Goal: Check status: Check status

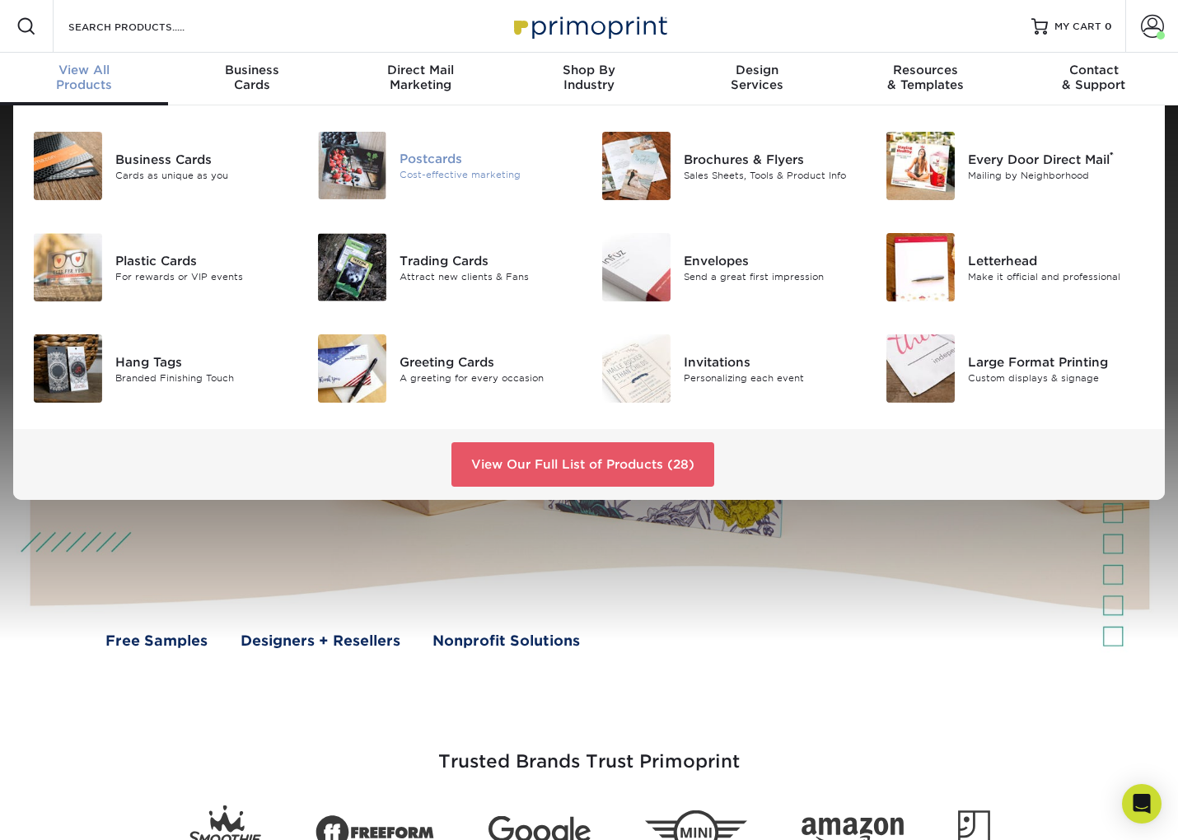
click at [372, 156] on img at bounding box center [352, 166] width 68 height 68
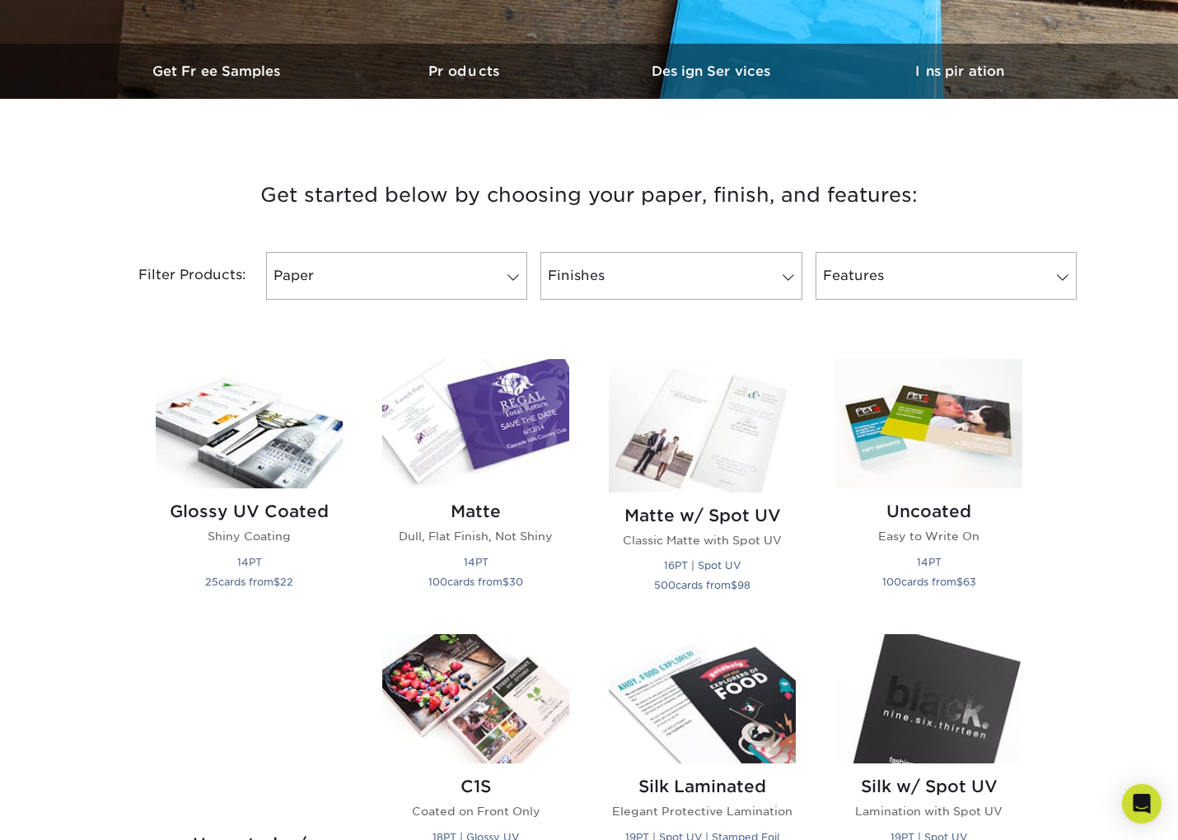
scroll to position [492, 0]
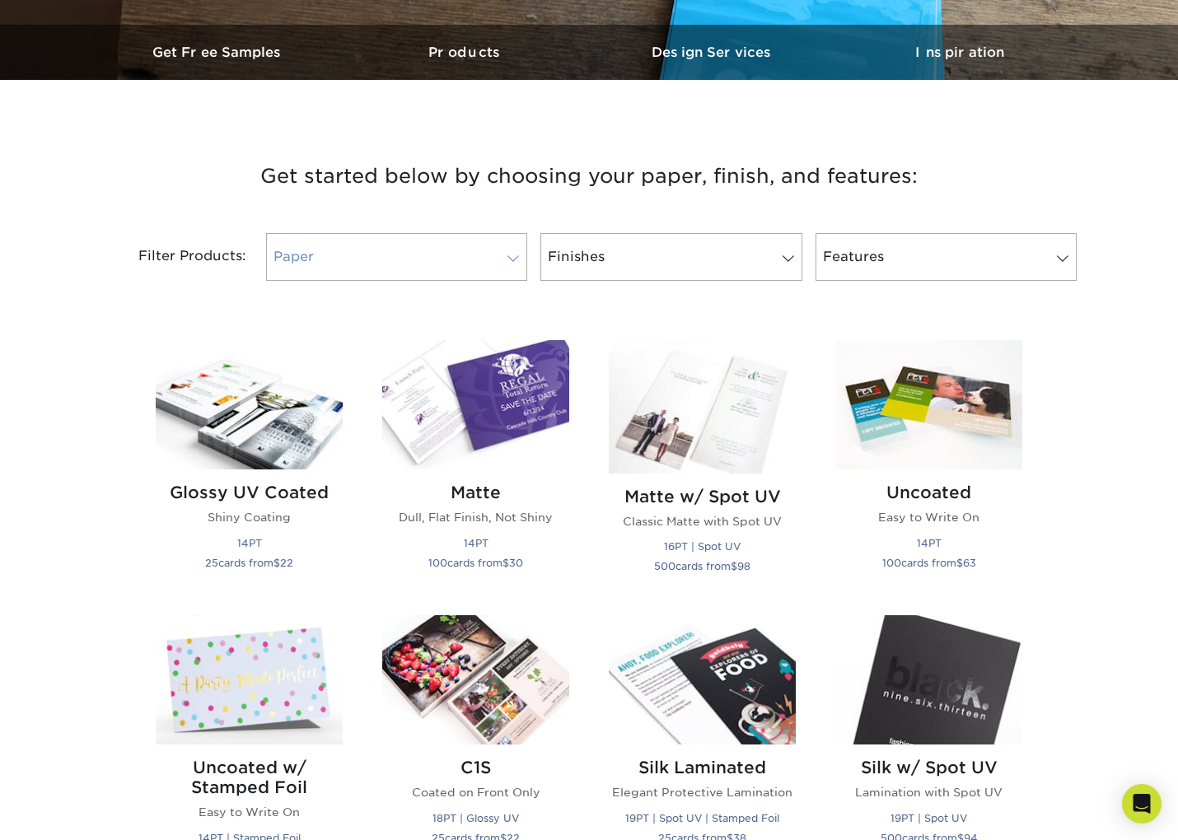
click at [363, 269] on link "Paper" at bounding box center [396, 257] width 261 height 48
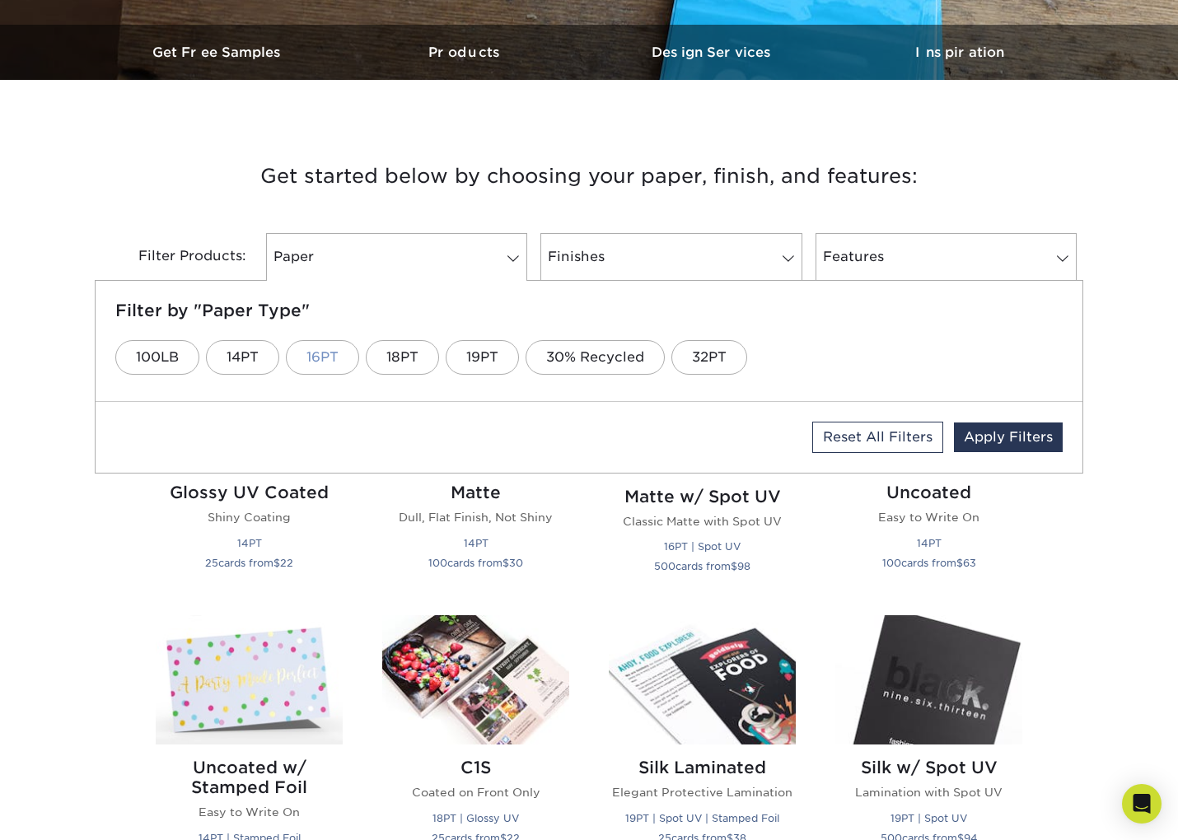
click at [312, 348] on link "16PT" at bounding box center [322, 357] width 73 height 35
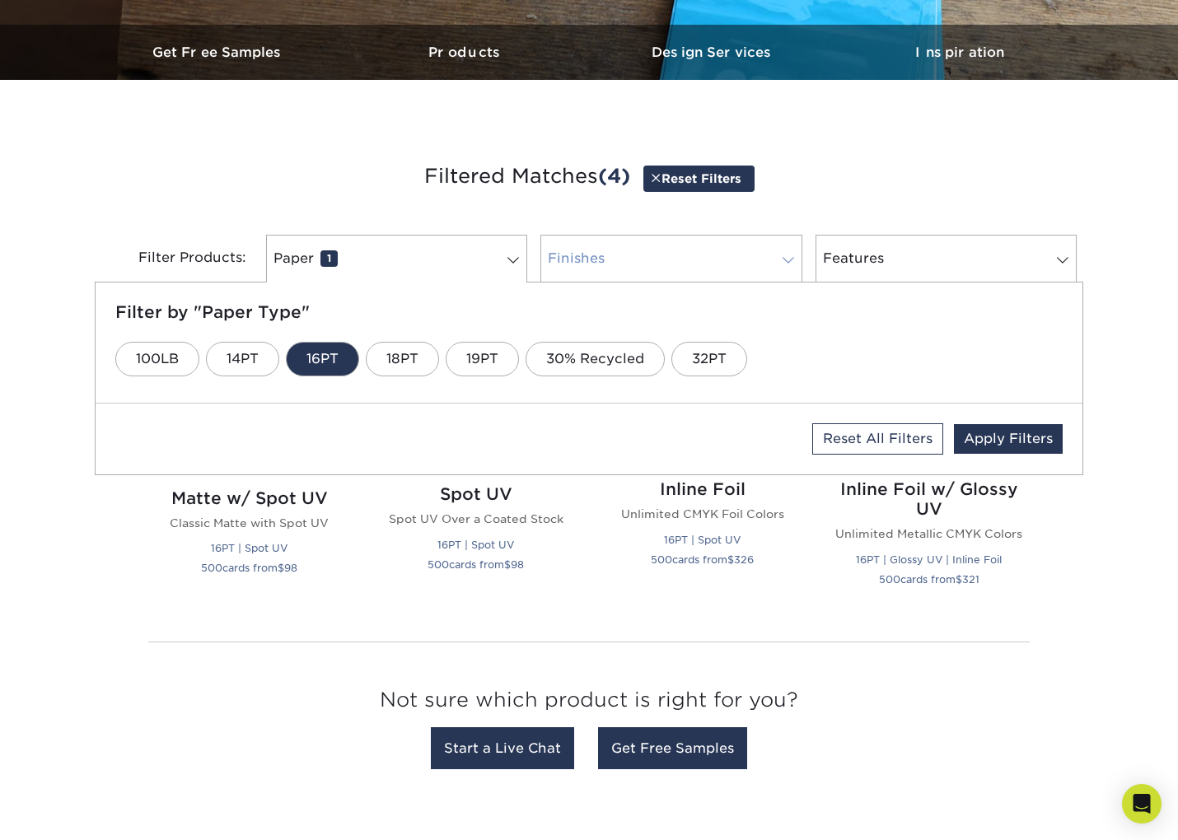
click at [653, 247] on link "Finishes 0" at bounding box center [670, 259] width 261 height 48
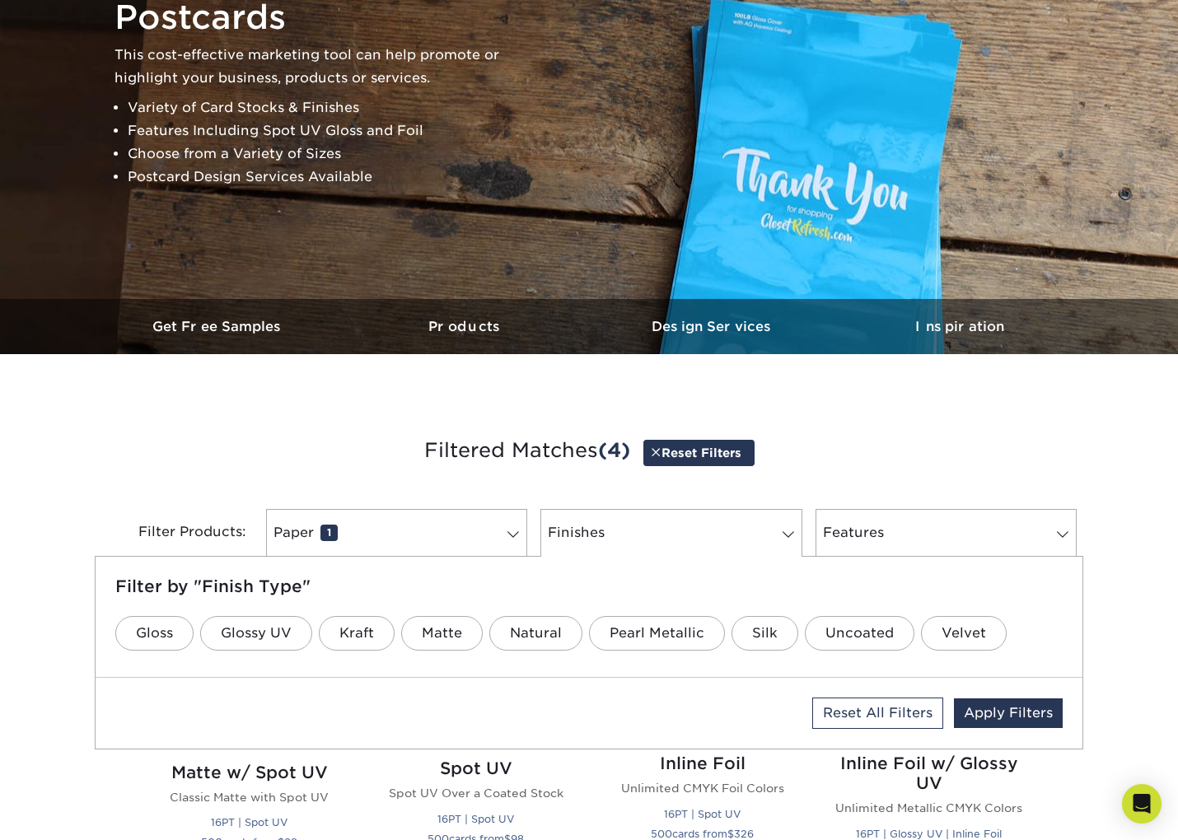
scroll to position [0, 0]
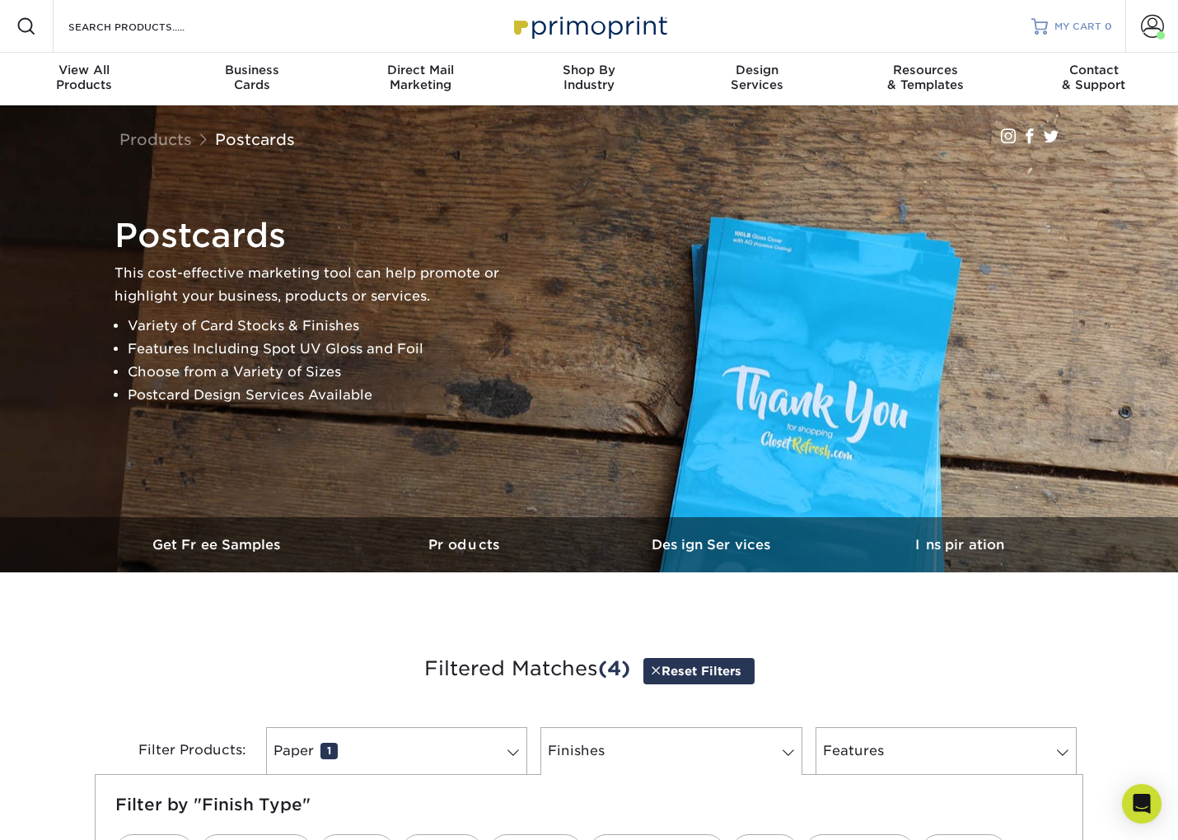
click at [1073, 18] on link "MY CART 0" at bounding box center [1071, 26] width 81 height 53
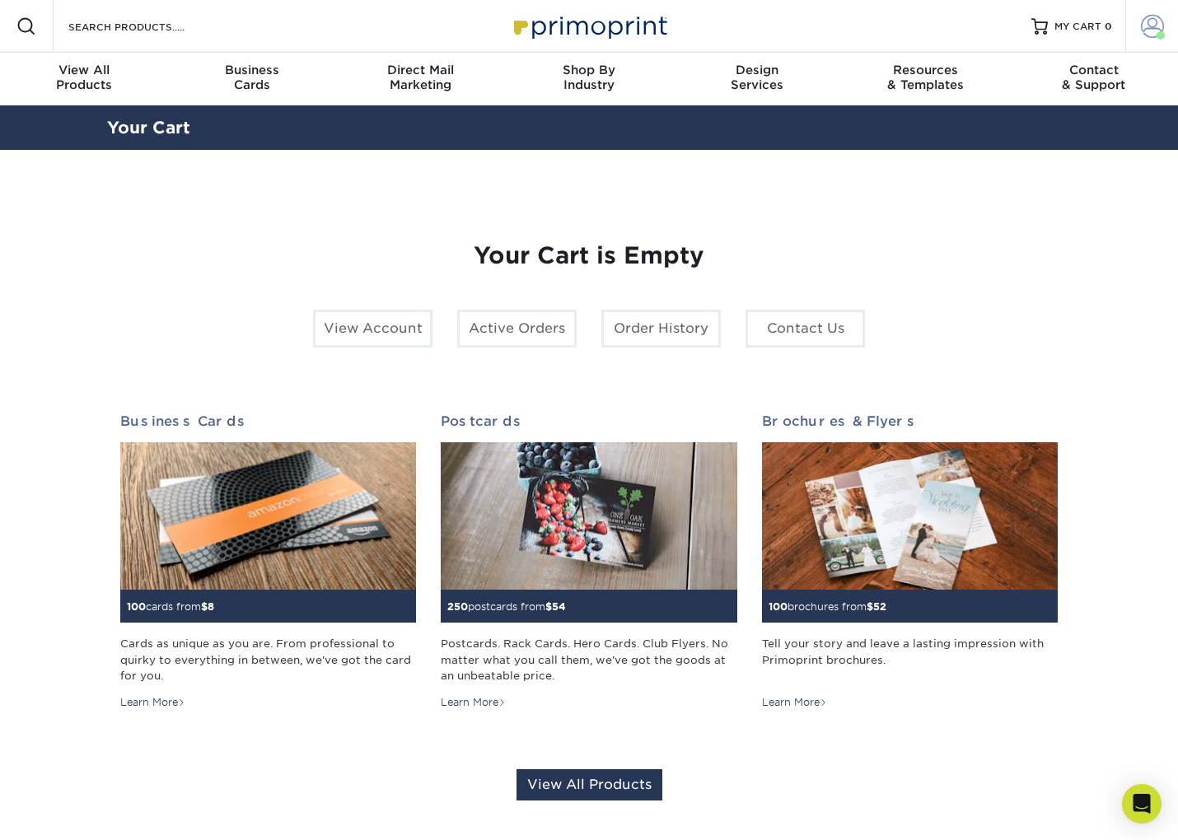
click at [1151, 28] on span at bounding box center [1152, 26] width 23 height 23
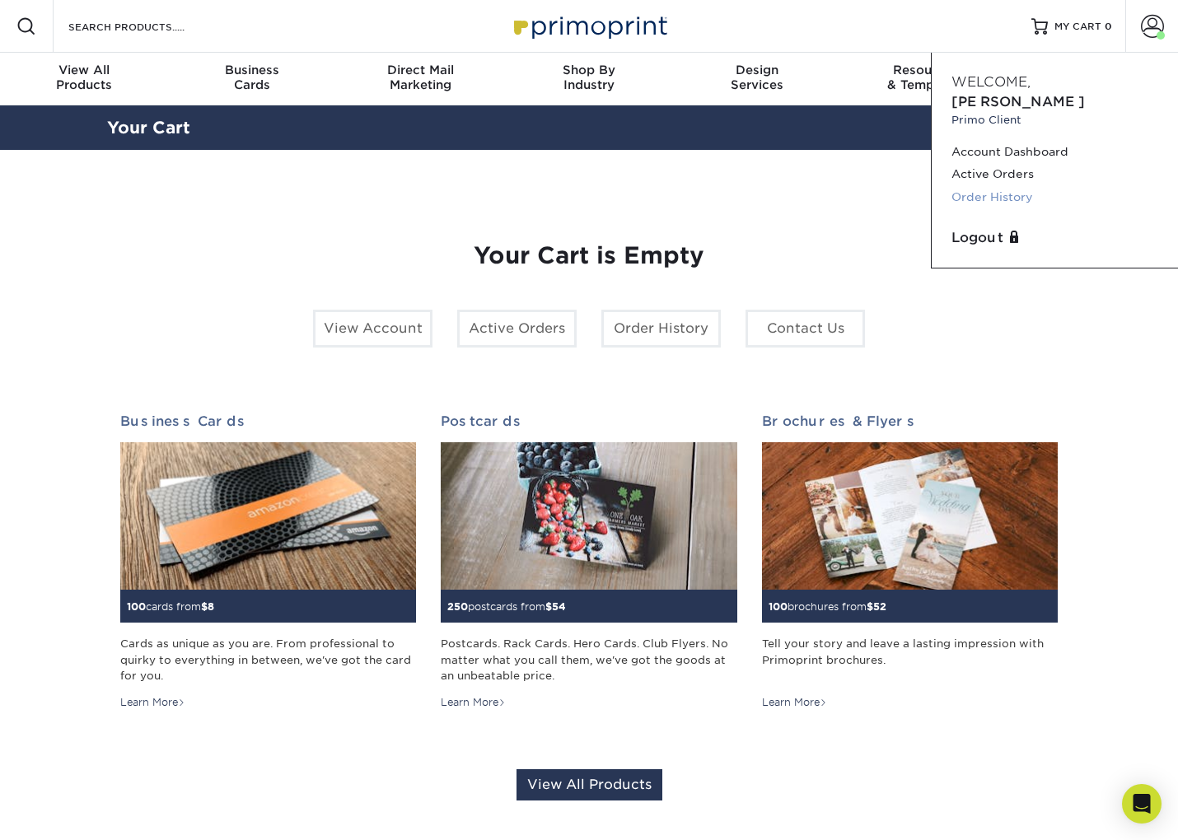
click at [1000, 186] on link "Order History" at bounding box center [1054, 197] width 207 height 22
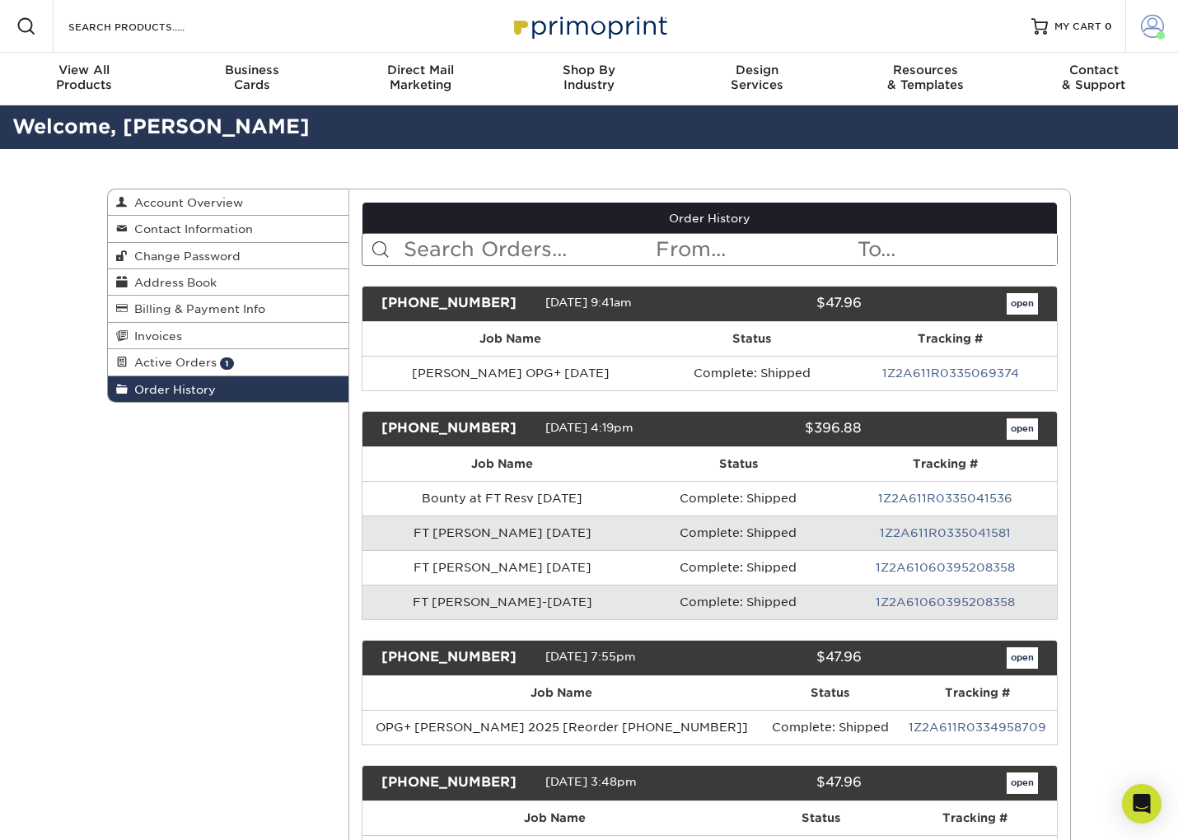
click at [1146, 25] on span at bounding box center [1152, 26] width 23 height 23
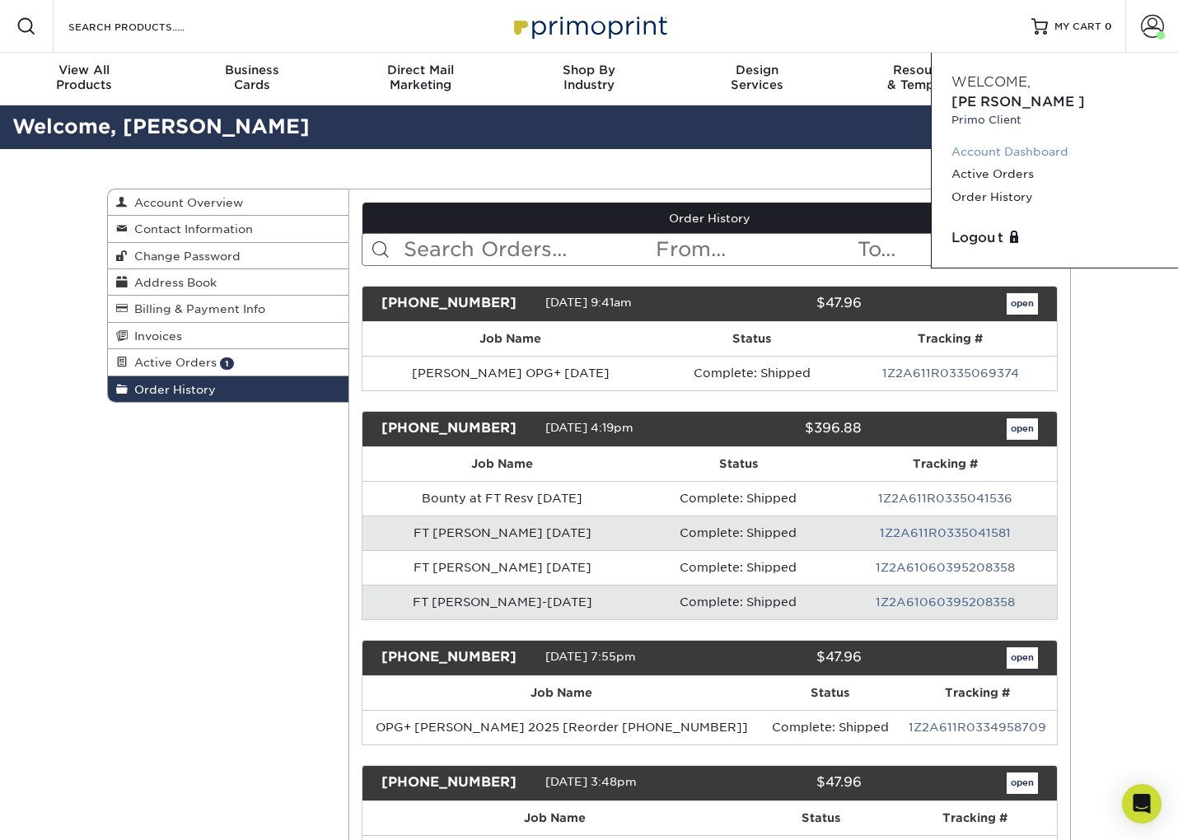
scroll to position [13, 0]
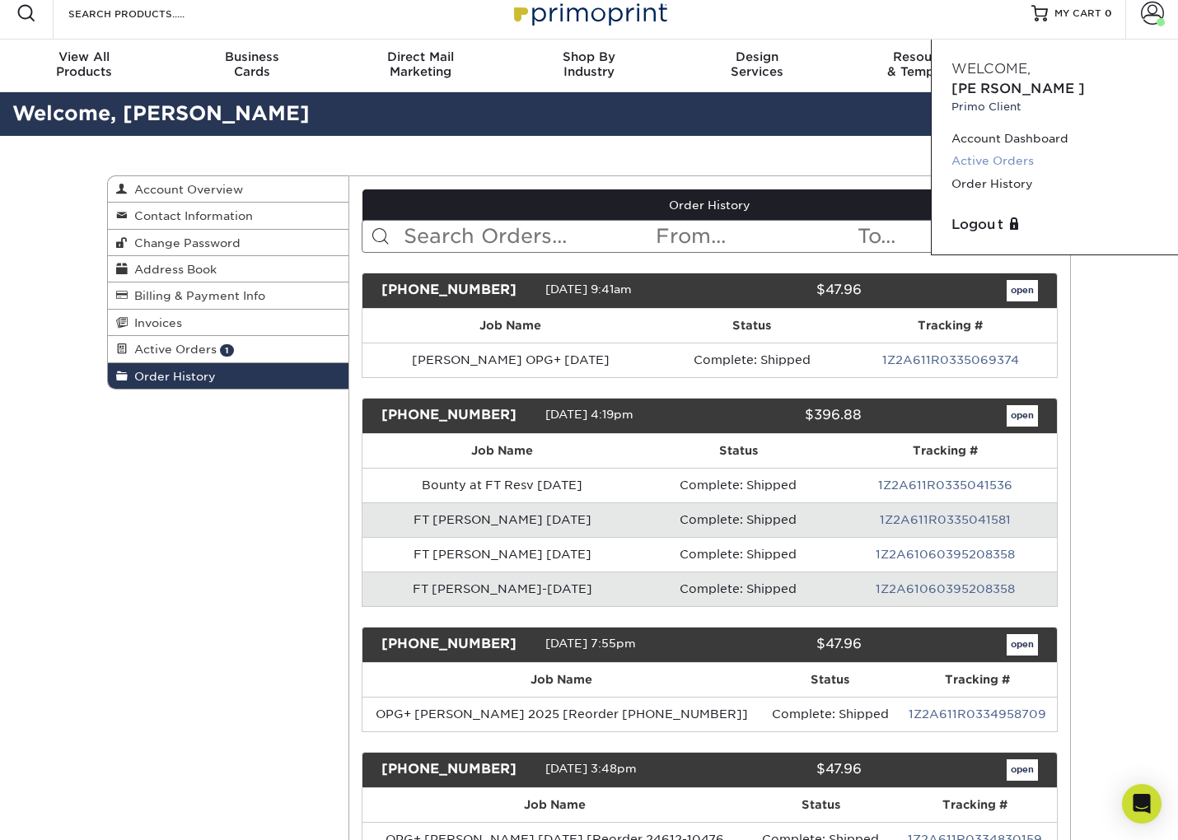
click at [1013, 150] on link "Active Orders" at bounding box center [1054, 161] width 207 height 22
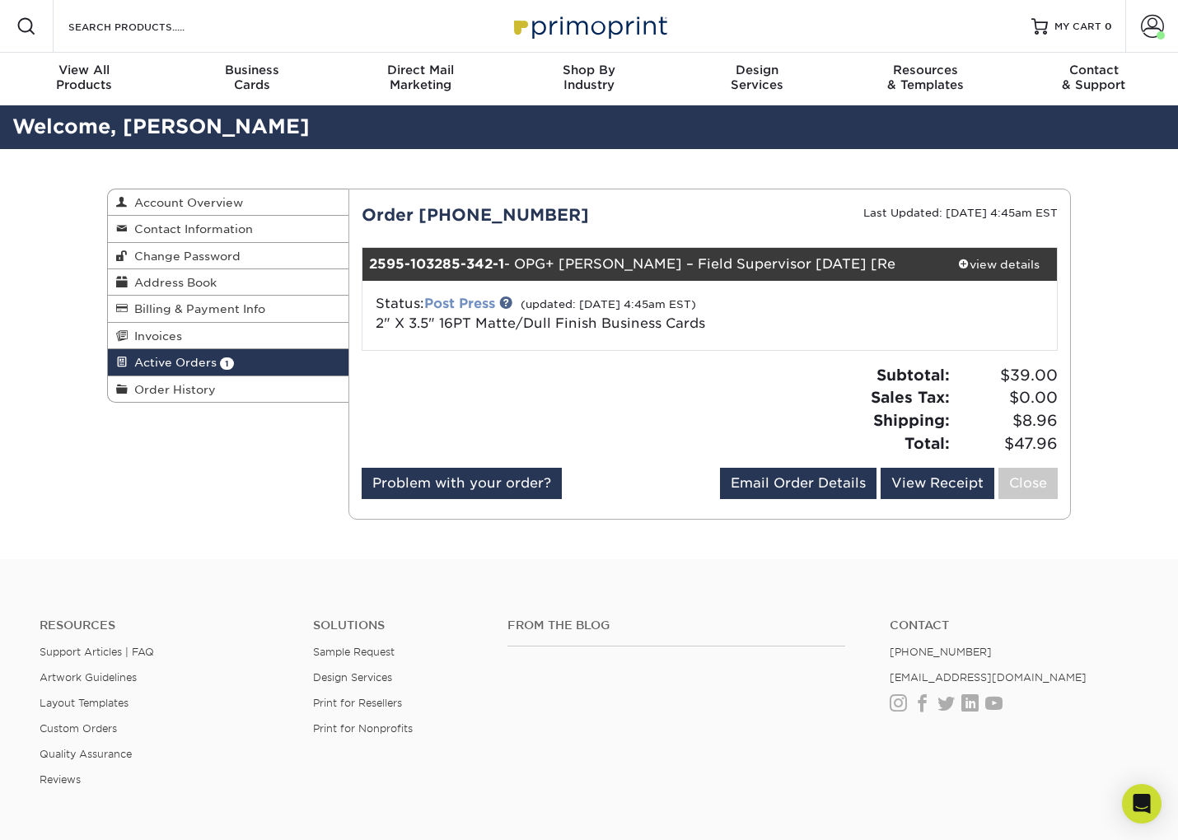
click at [490, 303] on link "Post Press" at bounding box center [459, 304] width 71 height 16
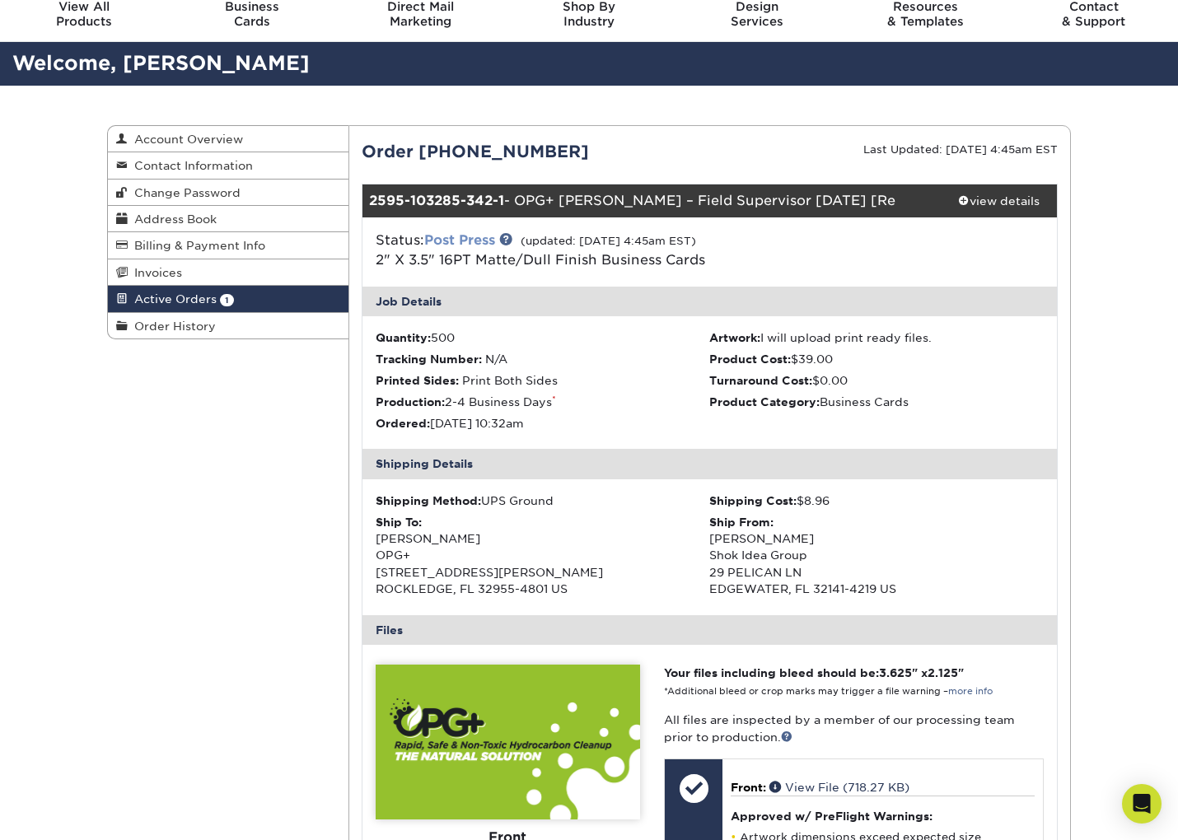
scroll to position [61, 0]
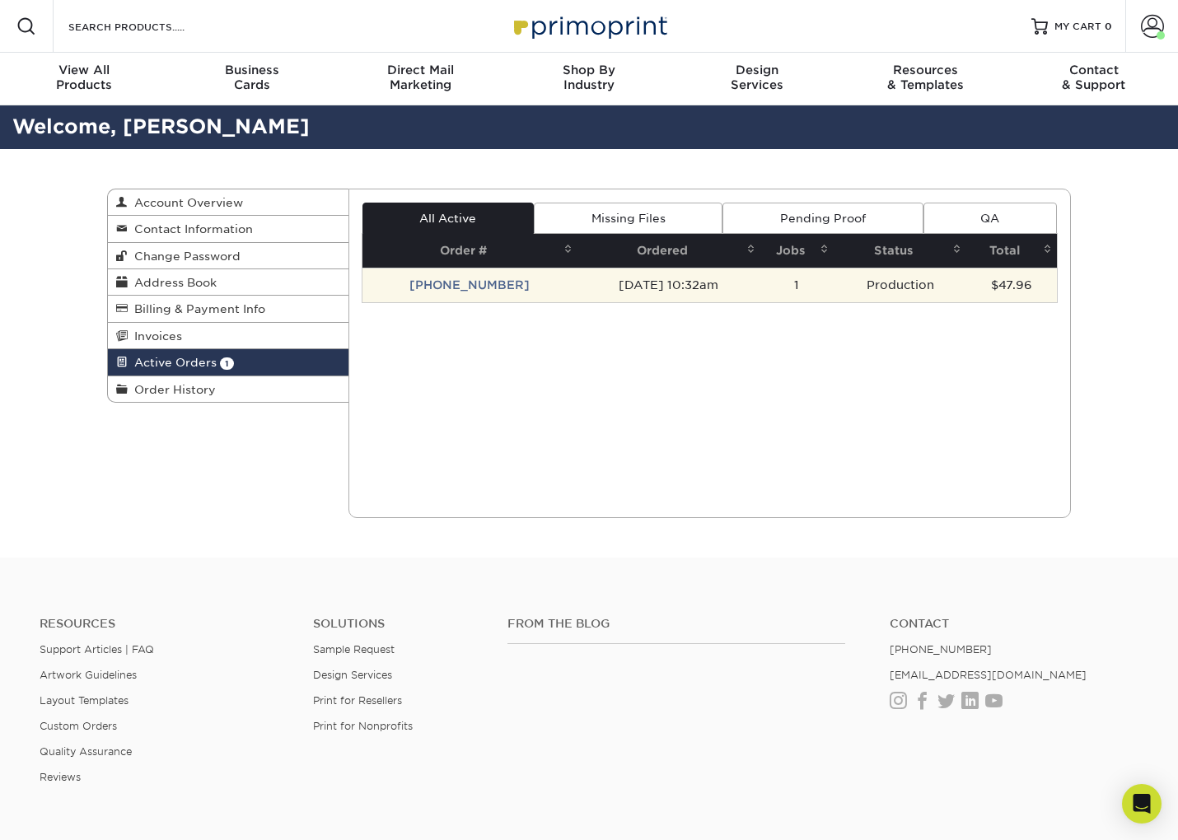
click at [457, 279] on td "[PHONE_NUMBER]" at bounding box center [469, 285] width 215 height 35
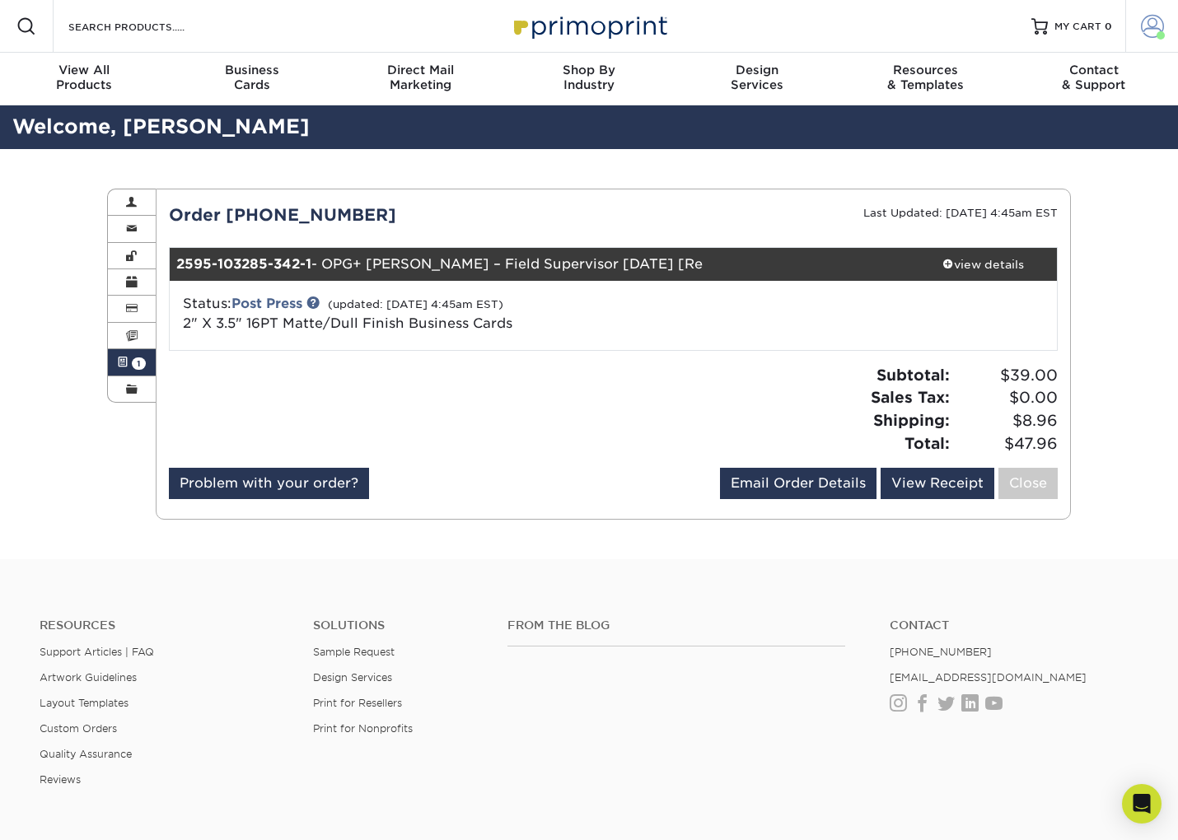
click at [1146, 30] on span at bounding box center [1152, 26] width 23 height 23
